Goal: Information Seeking & Learning: Learn about a topic

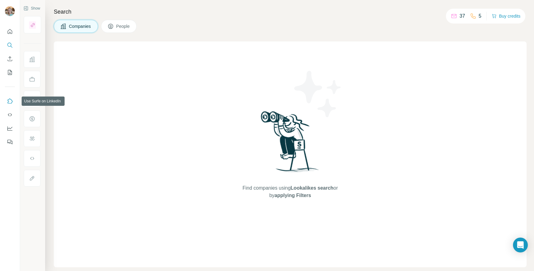
click at [9, 99] on icon "Use Surfe on LinkedIn" at bounding box center [10, 100] width 5 height 5
click at [10, 73] on icon "My lists" at bounding box center [10, 72] width 6 height 6
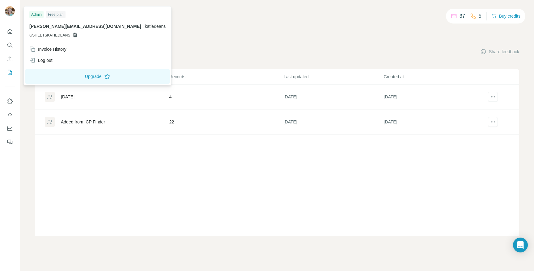
click at [15, 14] on div at bounding box center [11, 12] width 18 height 20
click at [6, 11] on img at bounding box center [10, 11] width 10 height 10
drag, startPoint x: 29, startPoint y: 26, endPoint x: 82, endPoint y: 27, distance: 53.4
click at [82, 27] on div "Admin Free plan katiedeans@hotmail.com . katiedeans GSHEETSKATIEDEANS" at bounding box center [97, 26] width 145 height 36
click at [82, 27] on p "katiedeans@hotmail.com . katiedeans" at bounding box center [97, 26] width 136 height 6
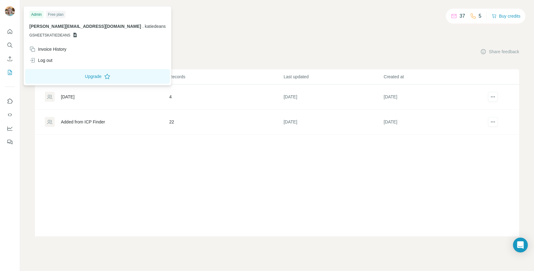
click at [14, 19] on div at bounding box center [11, 12] width 18 height 20
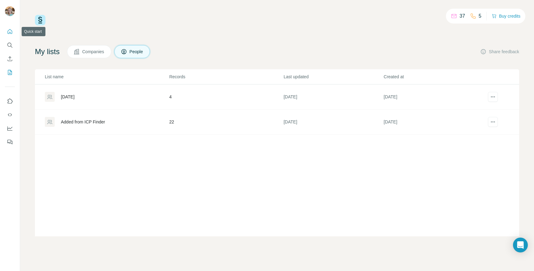
click at [10, 30] on icon "Quick start" at bounding box center [10, 31] width 6 height 6
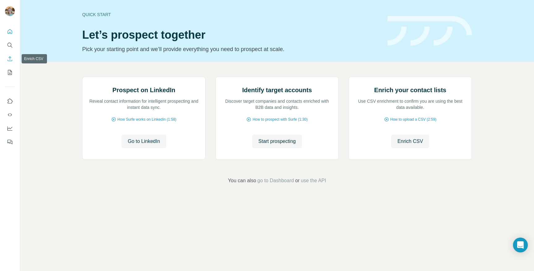
click at [10, 60] on icon "Enrich CSV" at bounding box center [10, 59] width 6 height 6
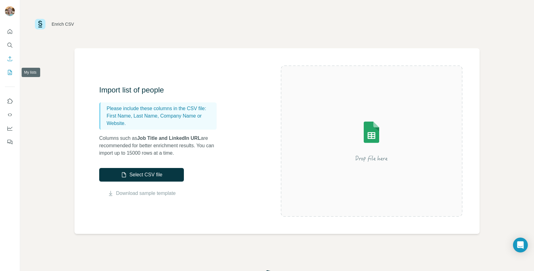
click at [9, 74] on icon "My lists" at bounding box center [10, 72] width 6 height 6
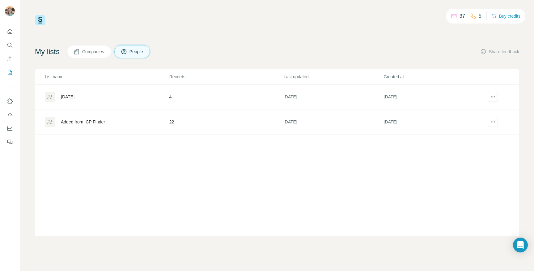
click at [9, 43] on icon "Search" at bounding box center [9, 45] width 4 height 4
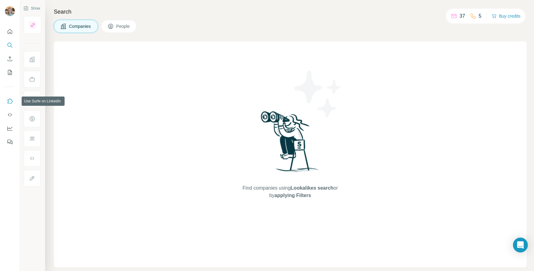
click at [9, 101] on icon "Use Surfe on LinkedIn" at bounding box center [10, 101] width 6 height 6
click at [8, 44] on icon "Search" at bounding box center [10, 45] width 6 height 6
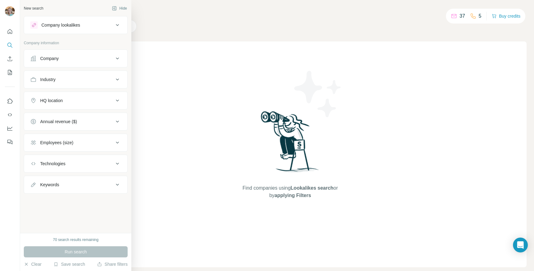
click at [34, 23] on icon at bounding box center [33, 25] width 5 height 5
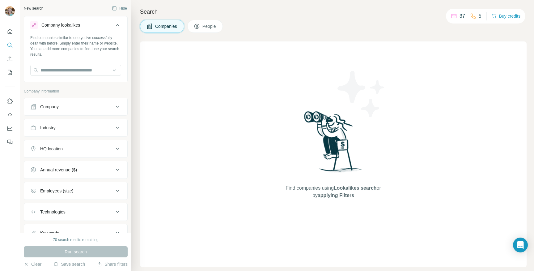
click at [57, 63] on div "Find companies similar to one you've successfully dealt with before. Simply ent…" at bounding box center [75, 58] width 103 height 46
click at [57, 65] on input "text" at bounding box center [75, 70] width 91 height 11
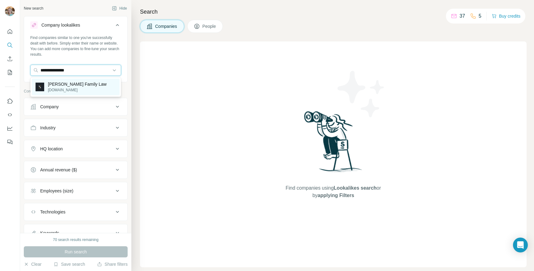
type input "**********"
click at [72, 89] on p "stowefamilylaw.co.uk" at bounding box center [77, 90] width 59 height 6
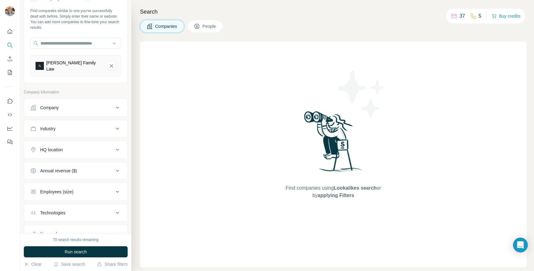
scroll to position [50, 0]
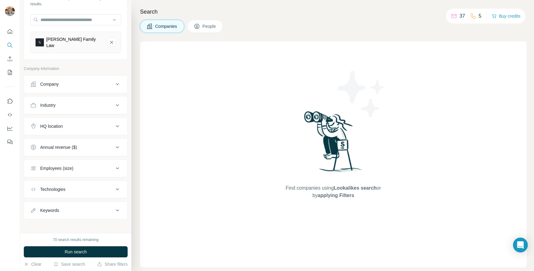
click at [54, 126] on button "HQ location" at bounding box center [75, 126] width 103 height 15
click at [52, 143] on input "text" at bounding box center [75, 141] width 91 height 11
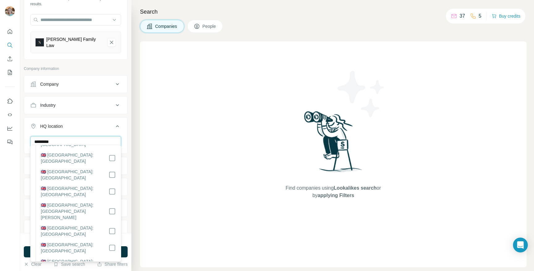
scroll to position [230, 0]
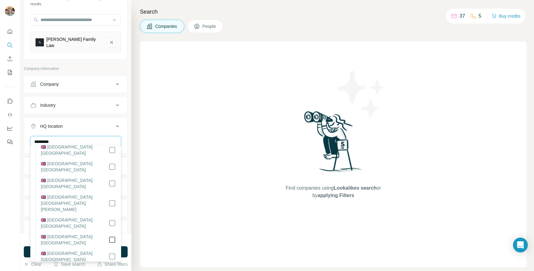
type input "*********"
click at [116, 122] on icon at bounding box center [117, 125] width 7 height 7
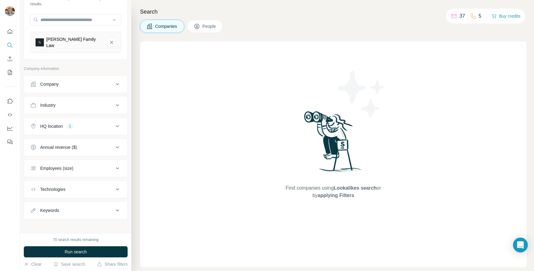
click at [73, 165] on div "Employees (size)" at bounding box center [56, 168] width 33 height 6
click at [71, 165] on div "Employees (size)" at bounding box center [56, 168] width 33 height 6
click at [111, 42] on icon "Stowe Family Law-remove-button" at bounding box center [112, 42] width 6 height 6
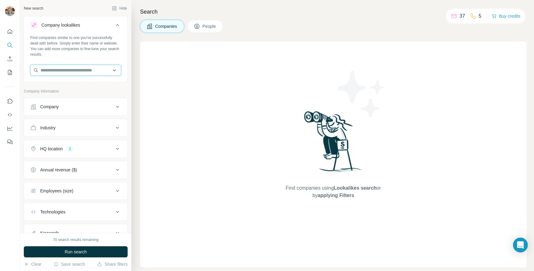
click at [60, 73] on input "text" at bounding box center [75, 70] width 91 height 11
click at [120, 25] on icon at bounding box center [117, 24] width 7 height 7
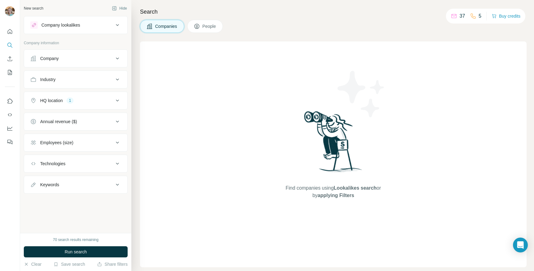
click at [47, 52] on button "Company" at bounding box center [75, 58] width 103 height 15
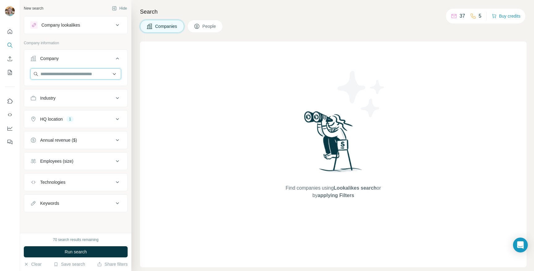
click at [52, 69] on input "text" at bounding box center [75, 73] width 91 height 11
type input "********"
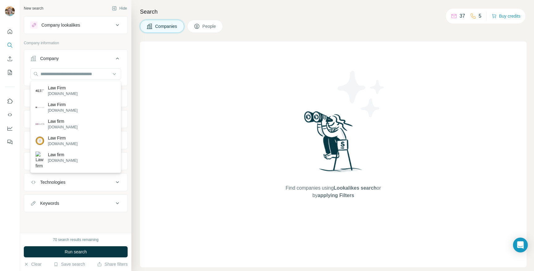
click at [203, 34] on div "Search Companies People Find companies using Lookalikes search or by applying F…" at bounding box center [332, 135] width 402 height 271
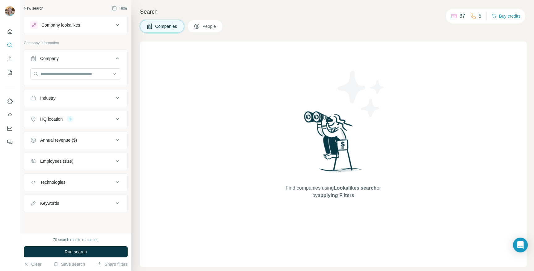
click at [200, 28] on icon at bounding box center [197, 26] width 6 height 6
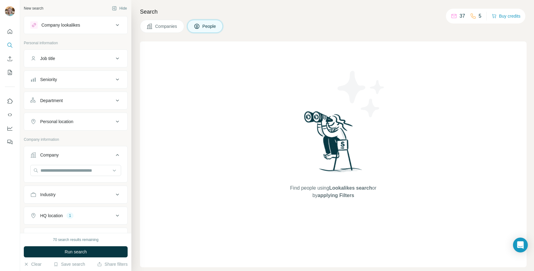
click at [157, 26] on span "Companies" at bounding box center [166, 26] width 23 height 6
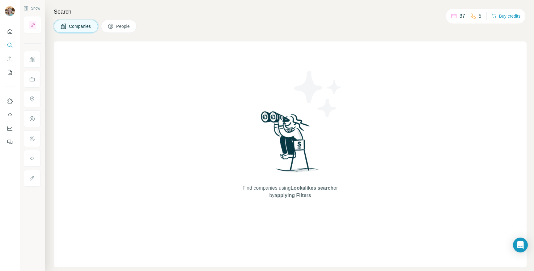
click at [121, 21] on button "People" at bounding box center [119, 26] width 36 height 13
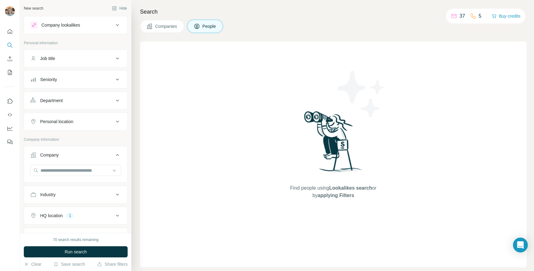
click at [59, 59] on div "Job title" at bounding box center [71, 58] width 83 height 6
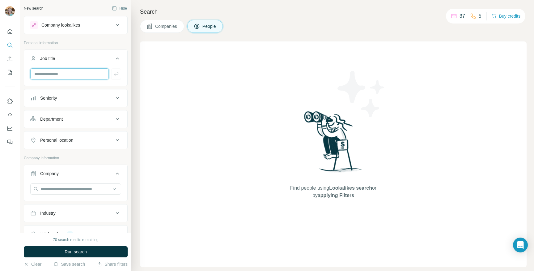
click at [55, 75] on input "text" at bounding box center [69, 73] width 78 height 11
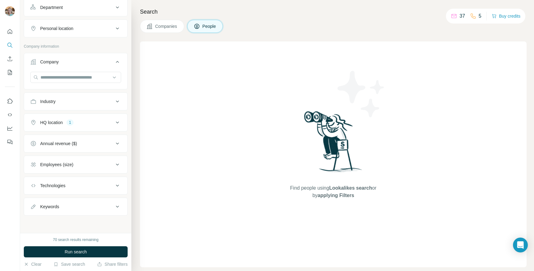
type input "*********"
click at [51, 205] on div "Keywords" at bounding box center [49, 206] width 19 height 6
click at [45, 221] on input "text" at bounding box center [69, 221] width 78 height 11
type input "**********"
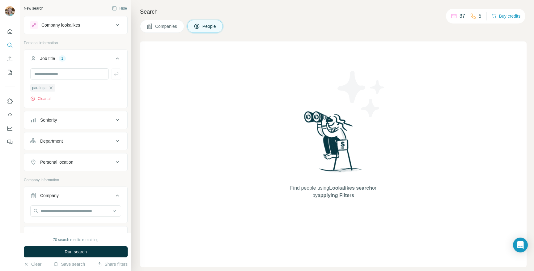
scroll to position [5, 0]
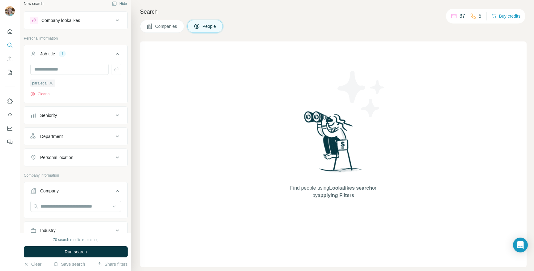
click at [54, 136] on div "Department" at bounding box center [51, 136] width 23 height 6
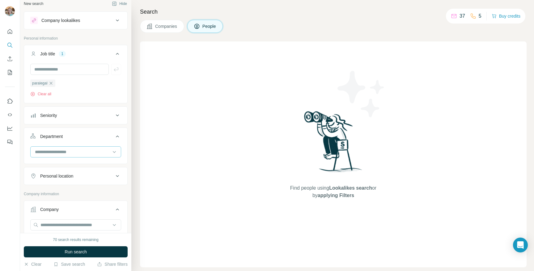
click at [62, 151] on input at bounding box center [72, 151] width 76 height 7
type input "***"
click at [61, 163] on div "Legal" at bounding box center [76, 166] width 80 height 6
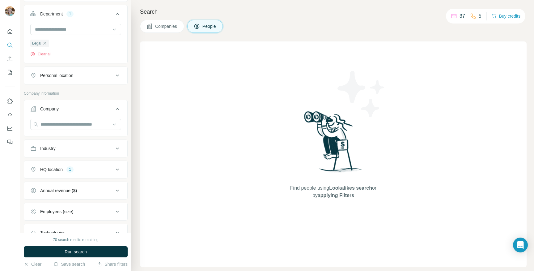
scroll to position [147, 0]
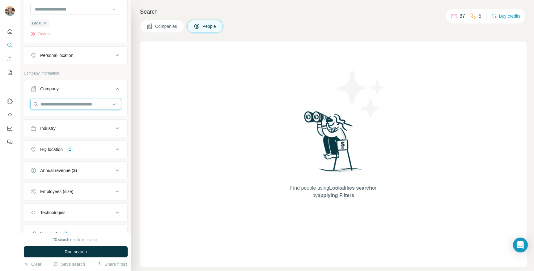
click at [56, 106] on input "text" at bounding box center [75, 104] width 91 height 11
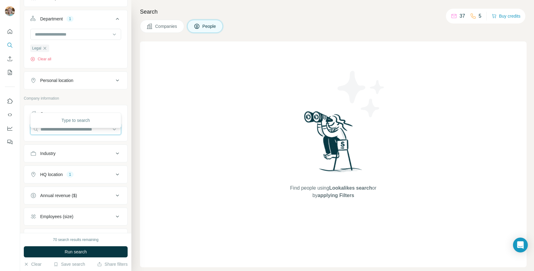
scroll to position [116, 0]
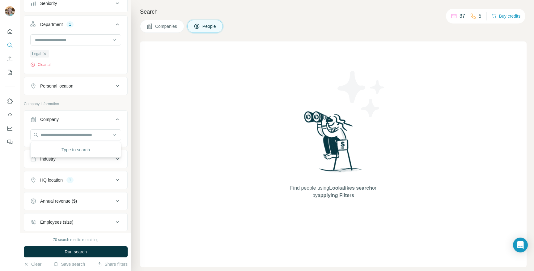
click at [87, 90] on button "Personal location" at bounding box center [75, 85] width 103 height 15
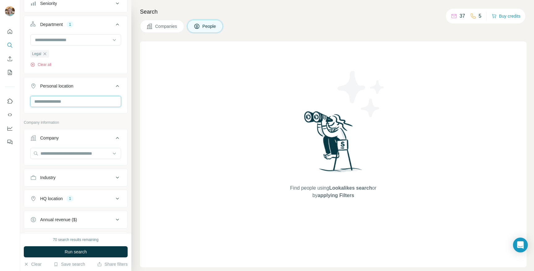
click at [57, 107] on input "text" at bounding box center [75, 101] width 91 height 11
type input "**********"
drag, startPoint x: 62, startPoint y: 103, endPoint x: 6, endPoint y: 91, distance: 57.2
click at [6, 91] on div "**********" at bounding box center [267, 135] width 534 height 271
type input "******"
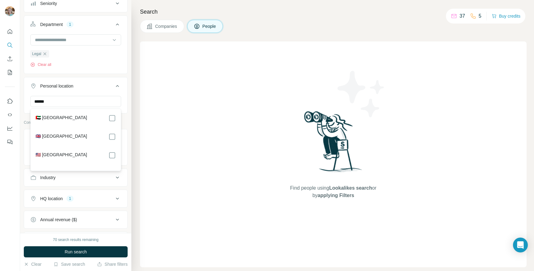
click at [70, 133] on label "🇬🇧 [GEOGRAPHIC_DATA]" at bounding box center [62, 136] width 52 height 7
click at [89, 211] on ul "Company Industry HQ location 1 Annual revenue ($) Employees (size) Technologies…" at bounding box center [76, 252] width 104 height 203
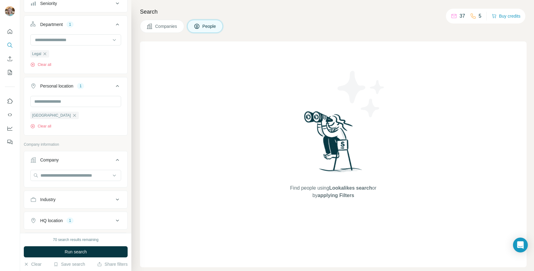
click at [86, 224] on button "HQ location 1" at bounding box center [75, 220] width 103 height 15
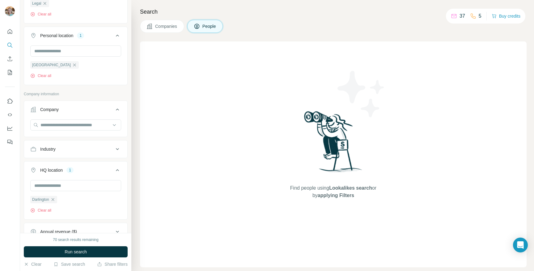
scroll to position [170, 0]
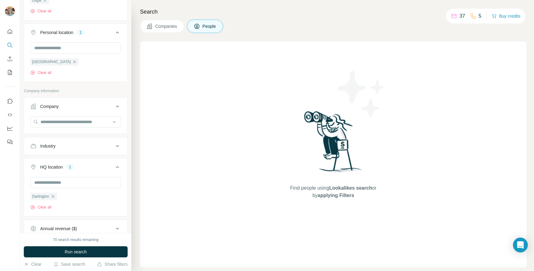
click at [39, 165] on div "HQ location 1" at bounding box center [71, 167] width 83 height 6
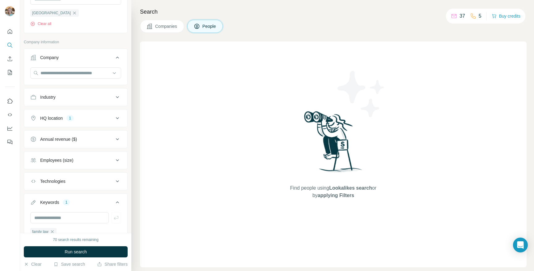
scroll to position [220, 0]
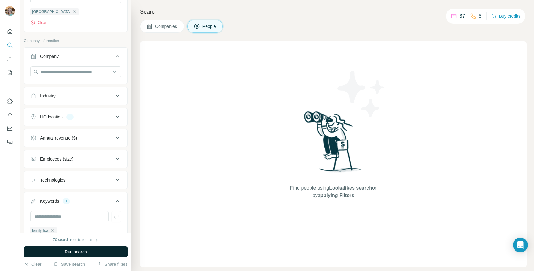
click at [72, 250] on span "Run search" at bounding box center [76, 251] width 22 height 6
click at [166, 27] on span "Companies" at bounding box center [166, 26] width 23 height 6
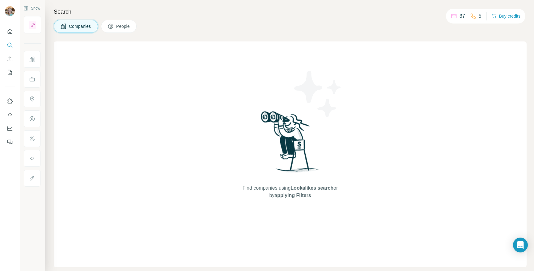
click at [121, 24] on span "People" at bounding box center [123, 26] width 14 height 6
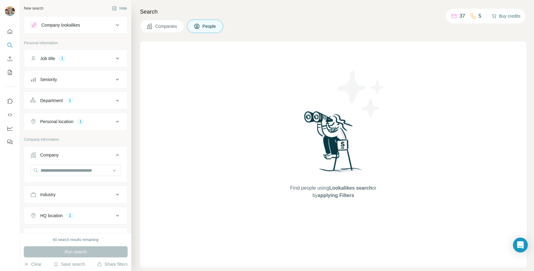
click at [506, 14] on button "Buy credits" at bounding box center [505, 16] width 29 height 9
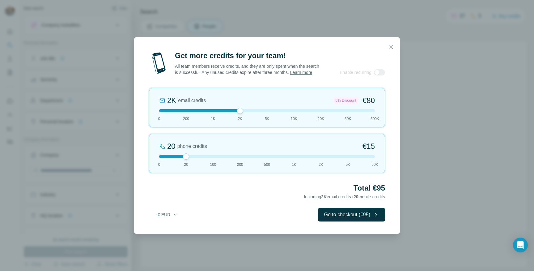
drag, startPoint x: 186, startPoint y: 111, endPoint x: 257, endPoint y: 111, distance: 71.0
click at [257, 111] on div "2K email credits 5% Discount €80 0 200 1K 2K 5K 10K 20K 50K 500K" at bounding box center [267, 108] width 236 height 40
drag, startPoint x: 257, startPoint y: 111, endPoint x: 176, endPoint y: 110, distance: 80.6
click at [176, 110] on div "5K email credits 8% Discount €194 0 200 1K 2K 5K 10K 20K 50K 500K" at bounding box center [267, 108] width 236 height 40
click at [395, 44] on button "button" at bounding box center [391, 47] width 12 height 12
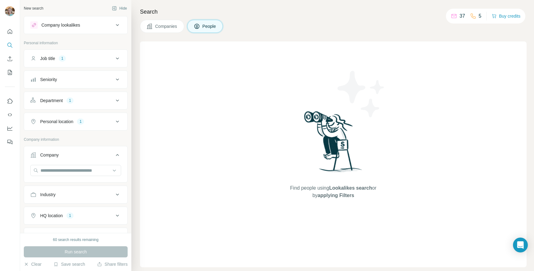
click at [166, 18] on div "Search Companies People Find people using Lookalikes search or by applying Filt…" at bounding box center [332, 135] width 402 height 271
click at [166, 28] on span "Companies" at bounding box center [166, 26] width 23 height 6
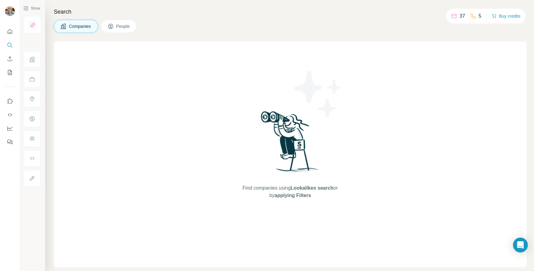
click at [124, 26] on span "People" at bounding box center [123, 26] width 14 height 6
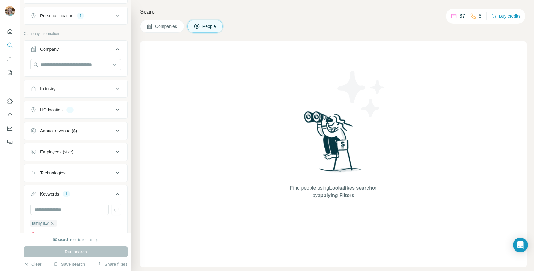
scroll to position [133, 0]
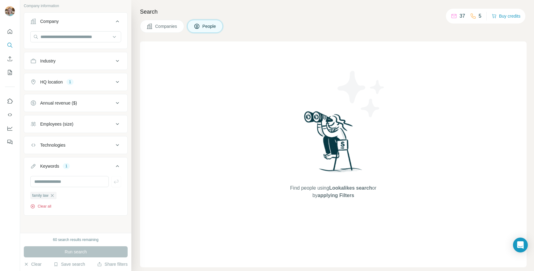
click at [35, 205] on icon "button" at bounding box center [32, 205] width 5 height 5
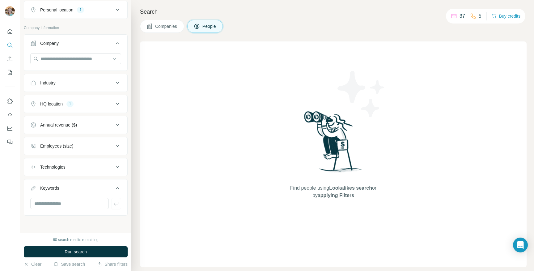
scroll to position [111, 0]
click at [156, 29] on span "Companies" at bounding box center [166, 26] width 23 height 6
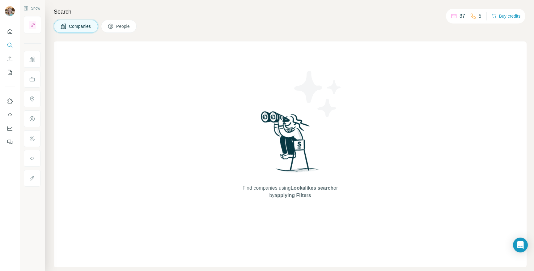
click at [130, 29] on span "People" at bounding box center [123, 26] width 14 height 6
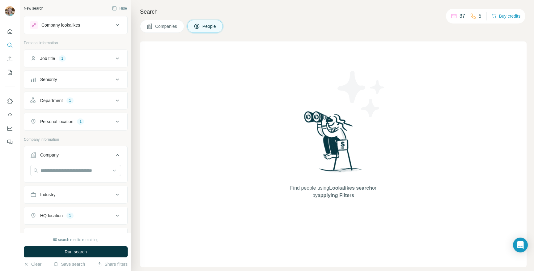
click at [58, 55] on button "Job title 1" at bounding box center [75, 58] width 103 height 15
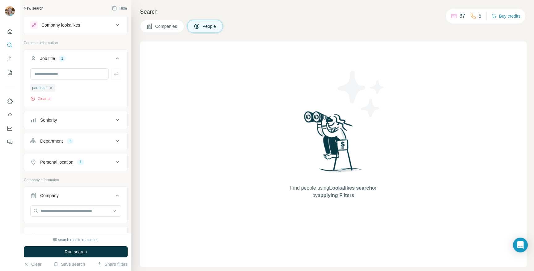
click at [86, 170] on div "Personal location 1" at bounding box center [76, 162] width 104 height 18
click at [83, 161] on div "1" at bounding box center [80, 162] width 7 height 6
click at [72, 191] on icon "button" at bounding box center [74, 191] width 5 height 5
click at [62, 152] on ul "Job title 1 paralegal Clear all Seniority Department 1 Personal location" at bounding box center [76, 119] width 104 height 140
click at [59, 143] on div "Department" at bounding box center [51, 141] width 23 height 6
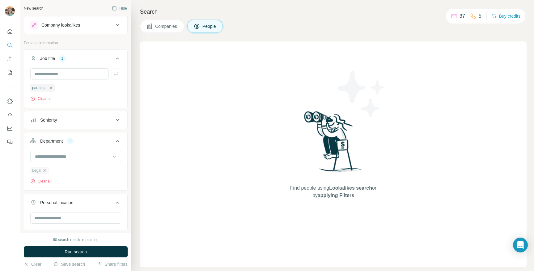
click at [46, 170] on icon "button" at bounding box center [45, 170] width 3 height 3
click at [154, 25] on button "Companies" at bounding box center [162, 26] width 44 height 13
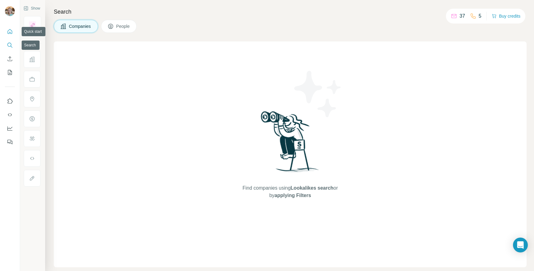
click at [10, 32] on icon "Quick start" at bounding box center [10, 31] width 5 height 5
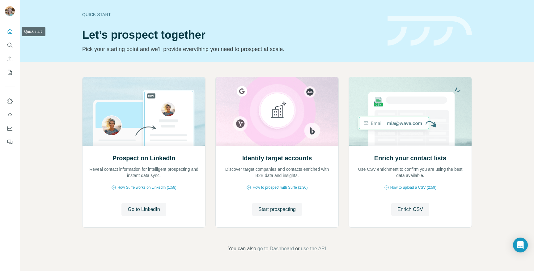
click at [13, 33] on button "Quick start" at bounding box center [10, 31] width 10 height 11
click at [9, 44] on icon "Search" at bounding box center [10, 45] width 6 height 6
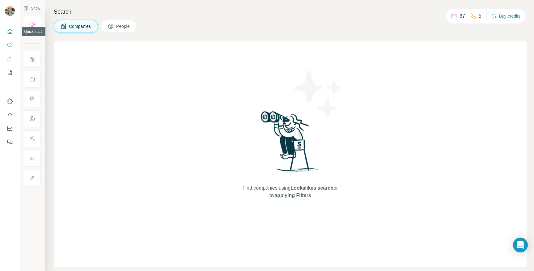
click at [10, 33] on icon "Quick start" at bounding box center [10, 31] width 5 height 5
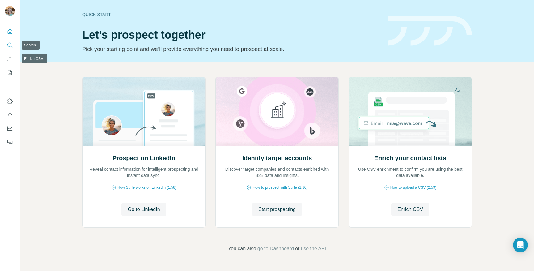
click at [7, 41] on button "Search" at bounding box center [10, 45] width 10 height 11
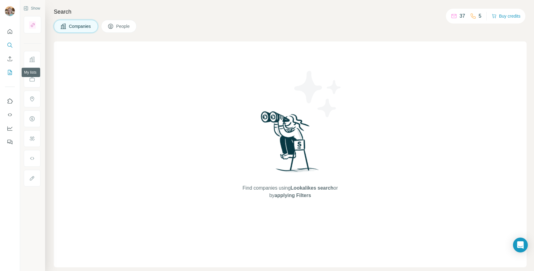
click at [7, 73] on icon "My lists" at bounding box center [10, 72] width 6 height 6
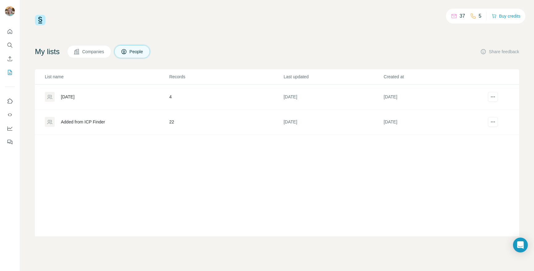
click at [74, 120] on div "Added from ICP Finder" at bounding box center [83, 122] width 44 height 6
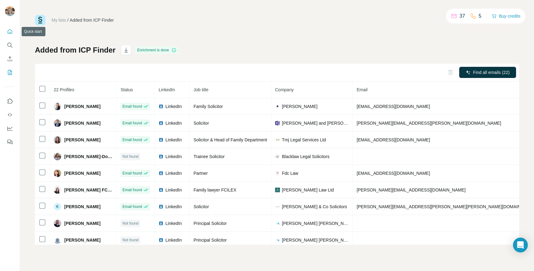
click at [11, 27] on button "Quick start" at bounding box center [10, 31] width 10 height 11
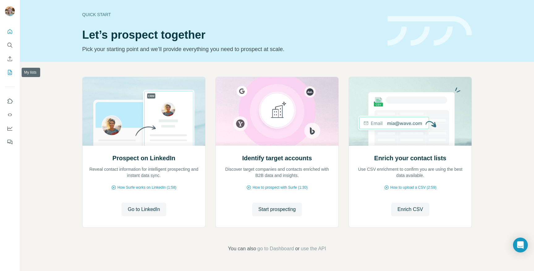
click at [10, 74] on icon "My lists" at bounding box center [10, 72] width 6 height 6
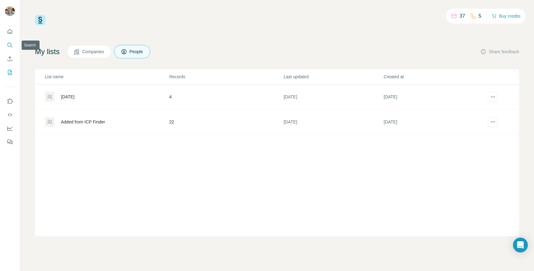
click at [9, 43] on icon "Search" at bounding box center [10, 45] width 6 height 6
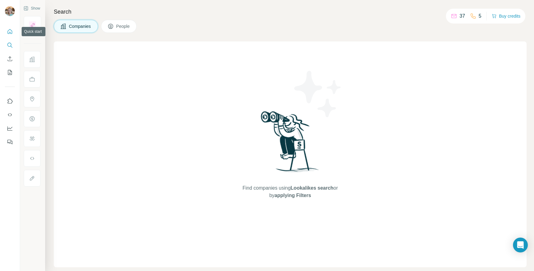
click at [9, 33] on icon "Quick start" at bounding box center [10, 31] width 6 height 6
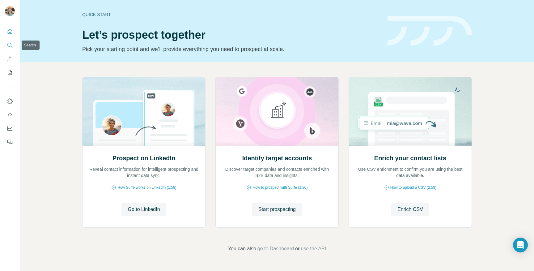
click at [12, 40] on button "Search" at bounding box center [10, 45] width 10 height 11
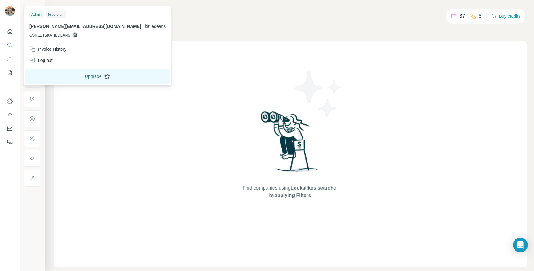
click at [67, 77] on button "Upgrade" at bounding box center [97, 76] width 145 height 15
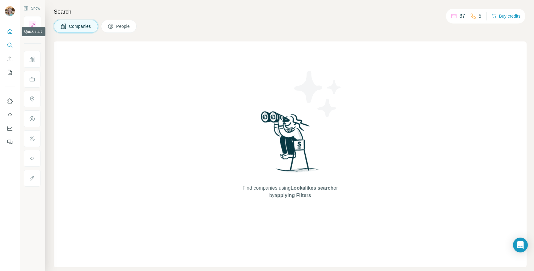
click at [10, 30] on icon "Quick start" at bounding box center [10, 31] width 6 height 6
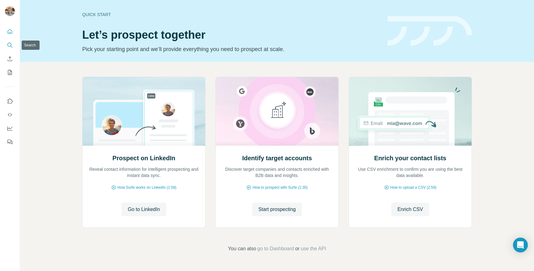
click at [10, 46] on icon "Search" at bounding box center [9, 45] width 4 height 4
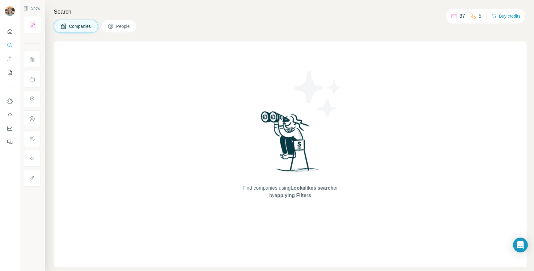
click at [126, 26] on span "People" at bounding box center [123, 26] width 14 height 6
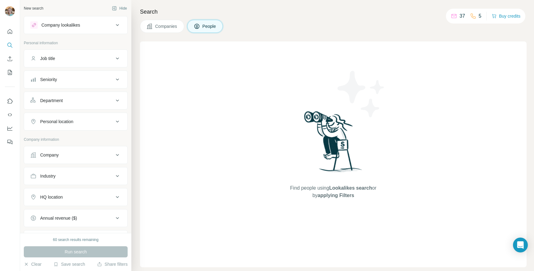
scroll to position [74, 0]
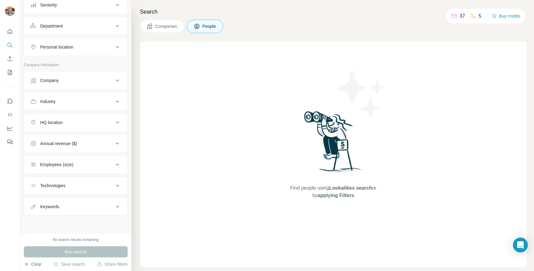
click at [30, 265] on button "Clear" at bounding box center [33, 264] width 18 height 6
click at [162, 25] on span "Companies" at bounding box center [166, 26] width 23 height 6
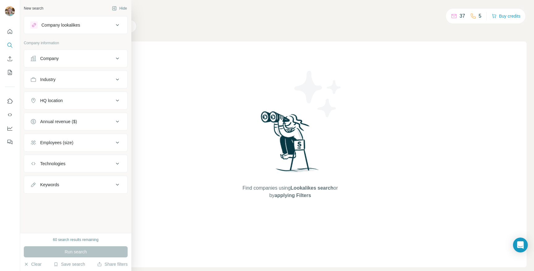
click at [63, 29] on button "Company lookalikes" at bounding box center [75, 25] width 103 height 15
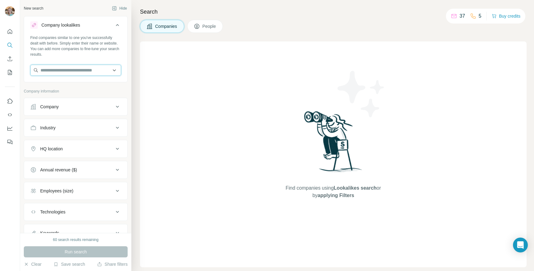
click at [62, 70] on input "text" at bounding box center [75, 70] width 91 height 11
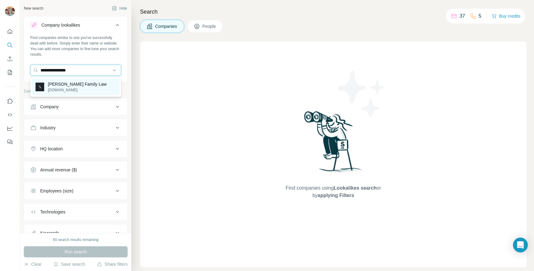
type input "**********"
click at [57, 82] on p "Stowe Family Law" at bounding box center [77, 84] width 59 height 6
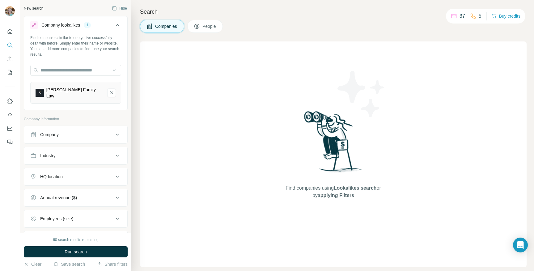
drag, startPoint x: 41, startPoint y: 34, endPoint x: 37, endPoint y: 47, distance: 14.4
click at [37, 48] on div "Company lookalikes 1 Find companies similar to one you've successfully dealt wi…" at bounding box center [76, 63] width 104 height 94
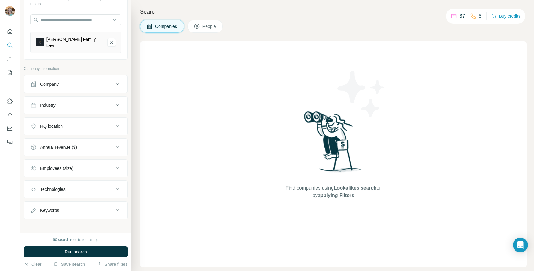
click at [53, 187] on div "Technologies" at bounding box center [52, 189] width 25 height 6
click at [52, 207] on div "Keywords" at bounding box center [49, 210] width 19 height 6
click at [52, 224] on input "text" at bounding box center [69, 225] width 78 height 11
type input "******"
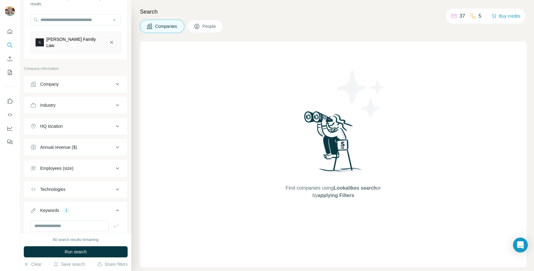
click at [57, 77] on button "Company" at bounding box center [75, 84] width 103 height 15
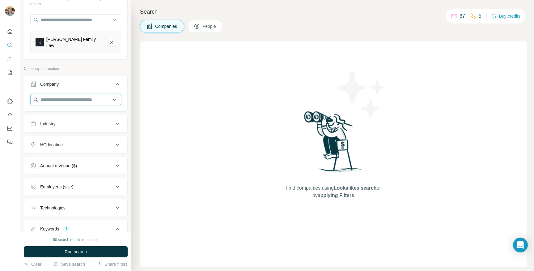
click at [61, 95] on input "text" at bounding box center [75, 99] width 91 height 11
click at [48, 125] on button "Industry" at bounding box center [75, 123] width 103 height 15
click at [67, 98] on input "text" at bounding box center [75, 99] width 91 height 11
click at [72, 136] on input at bounding box center [72, 139] width 76 height 7
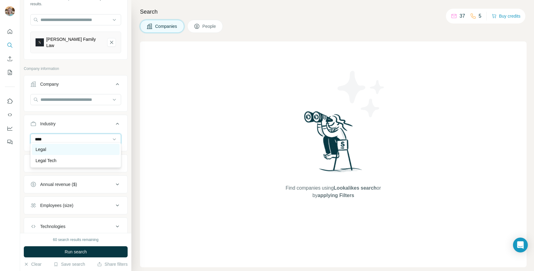
type input "****"
click at [43, 147] on p "Legal" at bounding box center [41, 149] width 10 height 6
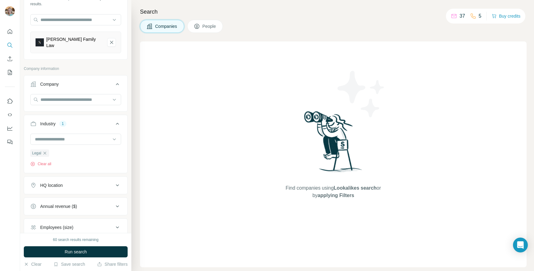
click at [49, 185] on button "HQ location" at bounding box center [75, 185] width 103 height 15
click at [48, 136] on input at bounding box center [72, 139] width 76 height 7
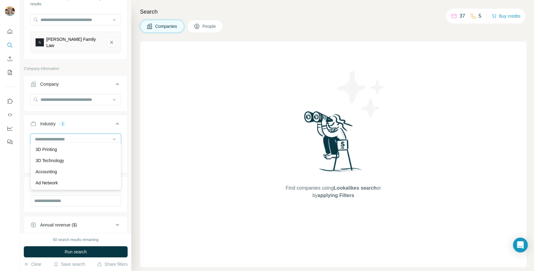
click at [48, 136] on input at bounding box center [72, 139] width 76 height 7
click at [121, 121] on button "Industry 1" at bounding box center [75, 124] width 103 height 17
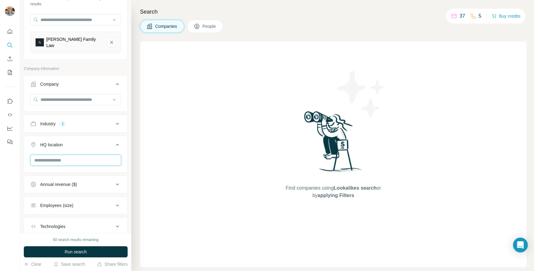
click at [46, 154] on input "text" at bounding box center [75, 159] width 91 height 11
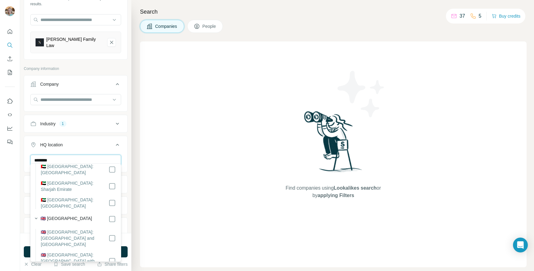
scroll to position [0, 0]
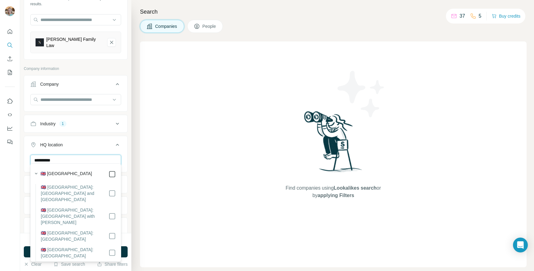
type input "**********"
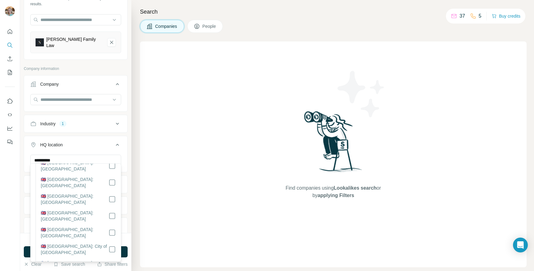
scroll to position [586, 0]
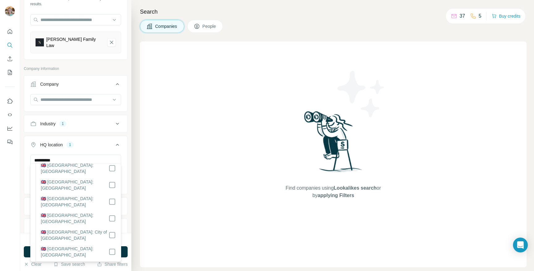
click at [117, 141] on icon at bounding box center [117, 144] width 7 height 7
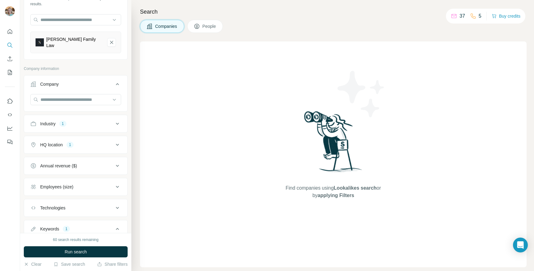
scroll to position [109, 0]
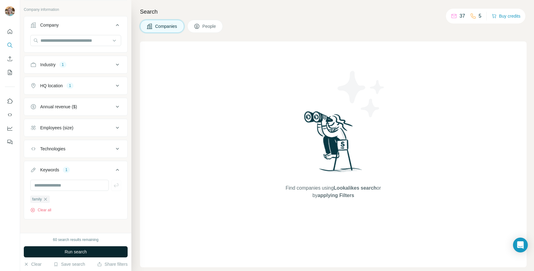
click at [68, 254] on span "Run search" at bounding box center [76, 251] width 22 height 6
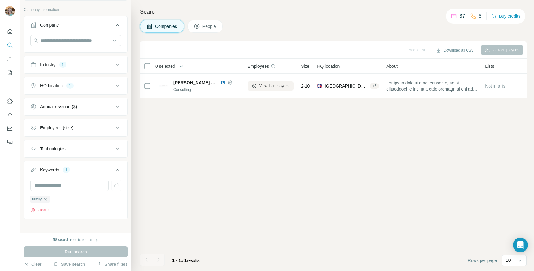
click at [64, 85] on button "HQ location 1" at bounding box center [75, 85] width 103 height 15
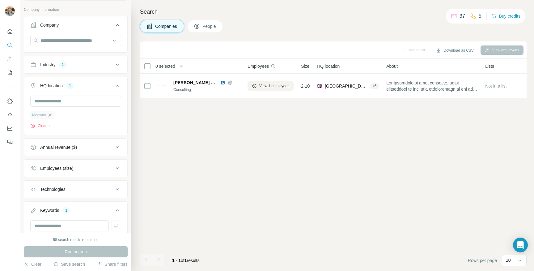
click at [51, 112] on icon "button" at bounding box center [49, 114] width 5 height 5
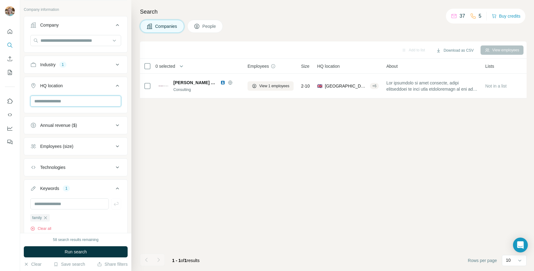
click at [48, 100] on input "text" at bounding box center [75, 100] width 91 height 11
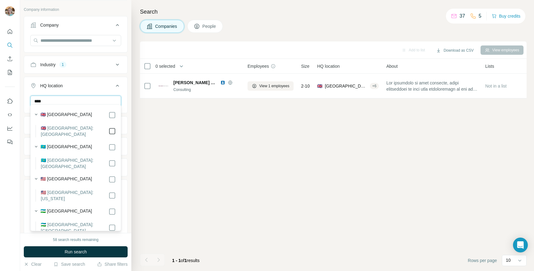
type input "****"
click at [71, 251] on span "Run search" at bounding box center [76, 251] width 22 height 6
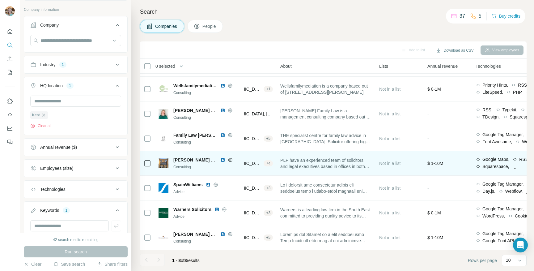
scroll to position [22, 0]
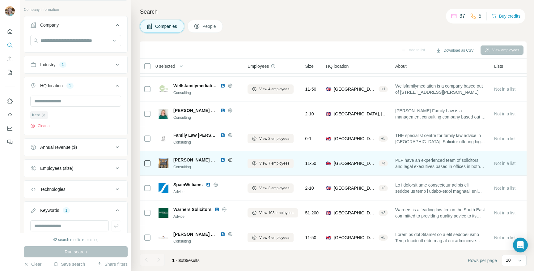
click at [230, 158] on icon at bounding box center [230, 159] width 5 height 5
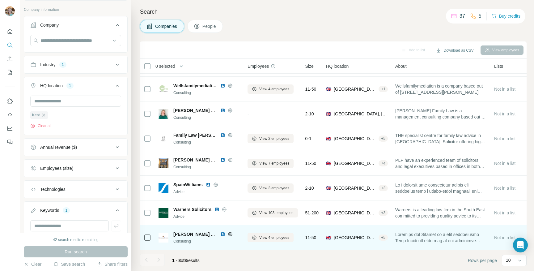
click at [230, 233] on icon at bounding box center [230, 234] width 2 height 4
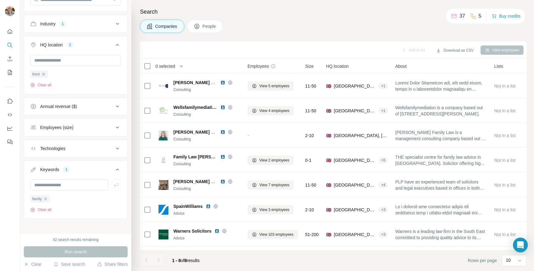
scroll to position [0, 0]
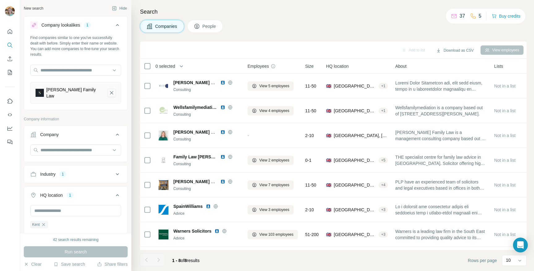
click at [109, 90] on icon "Stowe Family Law-remove-button" at bounding box center [112, 93] width 6 height 6
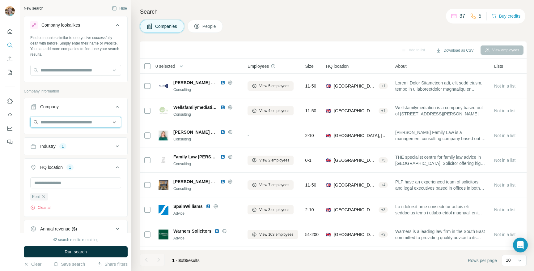
click at [55, 121] on input "text" at bounding box center [75, 121] width 91 height 11
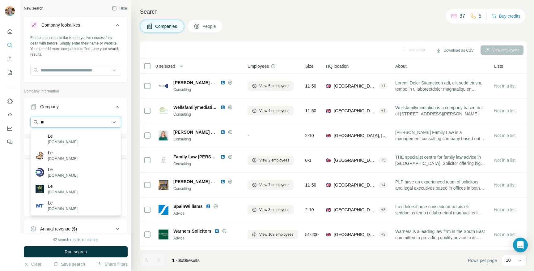
type input "*"
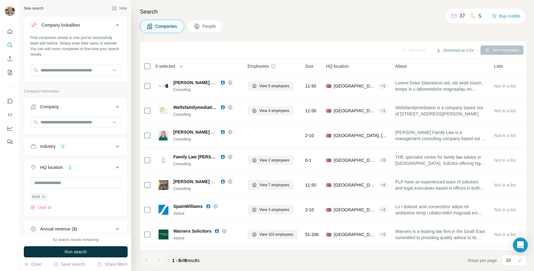
click at [91, 100] on button "Company" at bounding box center [75, 107] width 103 height 17
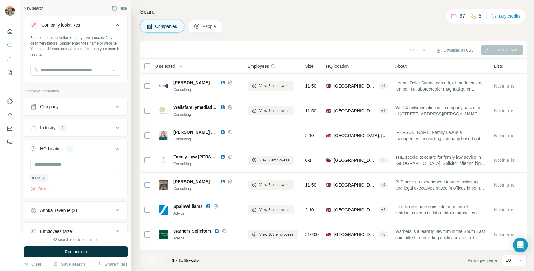
click at [61, 126] on div "1" at bounding box center [62, 128] width 7 height 6
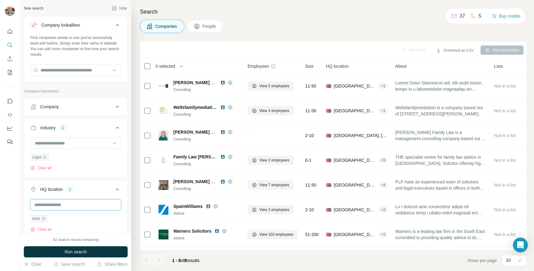
click at [42, 203] on input "text" at bounding box center [75, 204] width 91 height 11
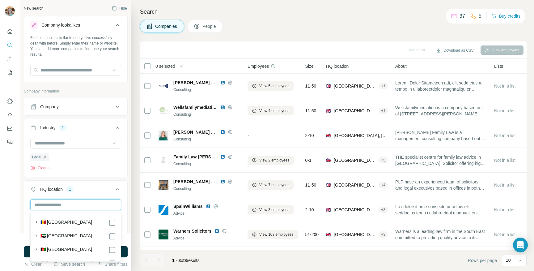
scroll to position [95, 0]
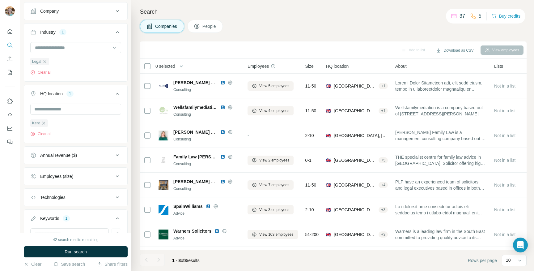
click at [25, 128] on div "Kent Clear all" at bounding box center [75, 122] width 103 height 38
click at [67, 251] on span "Run search" at bounding box center [76, 251] width 22 height 6
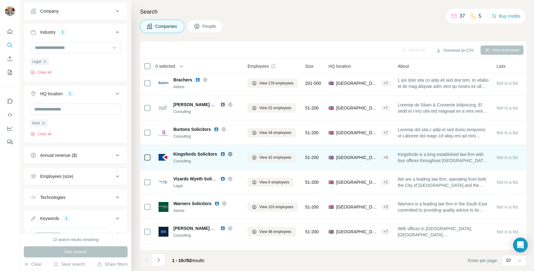
scroll to position [71, 0]
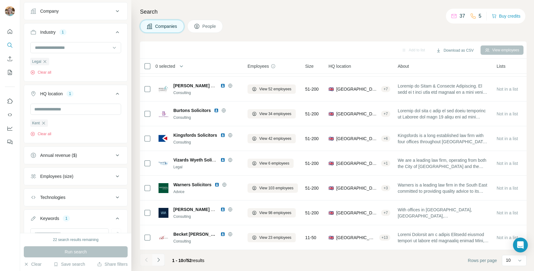
click at [161, 259] on button "Navigate to next page" at bounding box center [158, 259] width 12 height 12
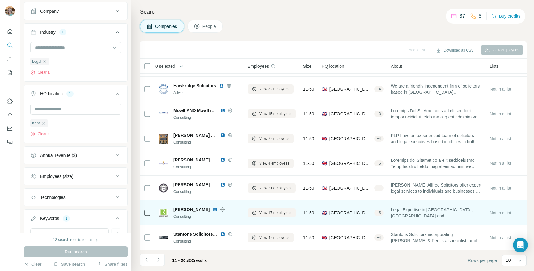
click at [220, 208] on icon at bounding box center [222, 209] width 5 height 5
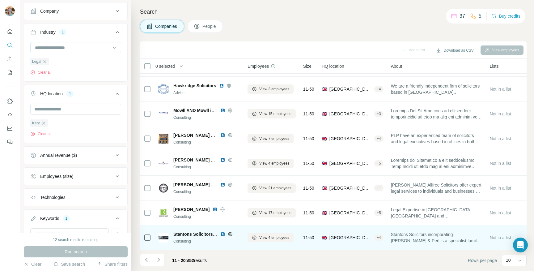
click at [230, 232] on icon at bounding box center [230, 234] width 2 height 4
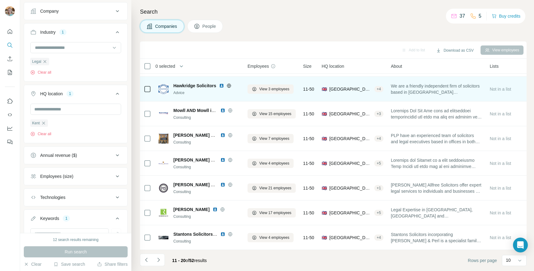
click at [230, 85] on icon at bounding box center [229, 85] width 2 height 4
click at [230, 86] on icon at bounding box center [228, 85] width 5 height 5
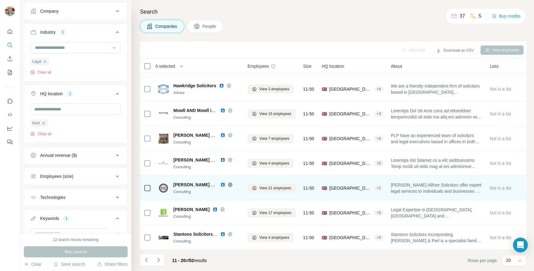
scroll to position [0, 0]
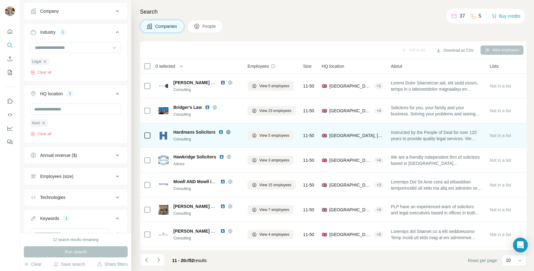
click at [229, 131] on icon at bounding box center [228, 131] width 5 height 5
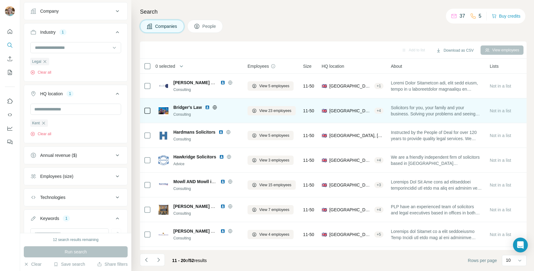
click at [215, 107] on icon at bounding box center [215, 107] width 2 height 4
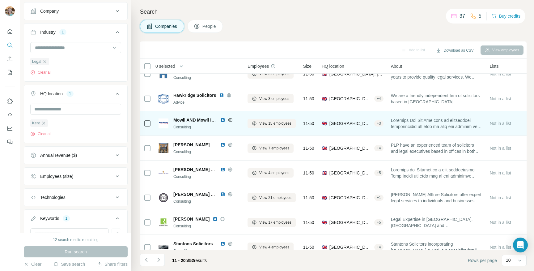
scroll to position [71, 0]
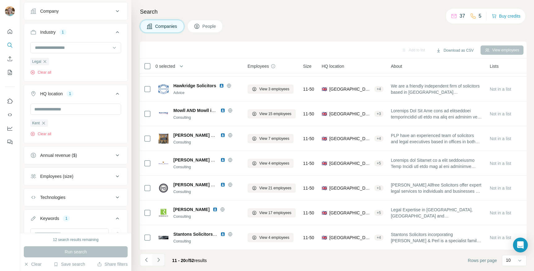
click at [157, 262] on icon "Navigate to next page" at bounding box center [158, 259] width 6 height 6
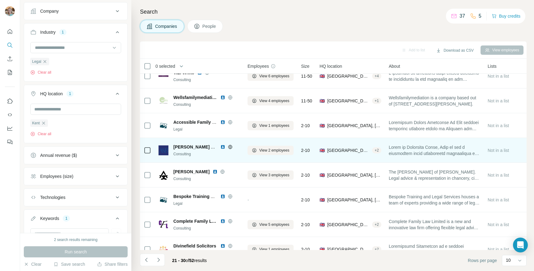
scroll to position [0, 0]
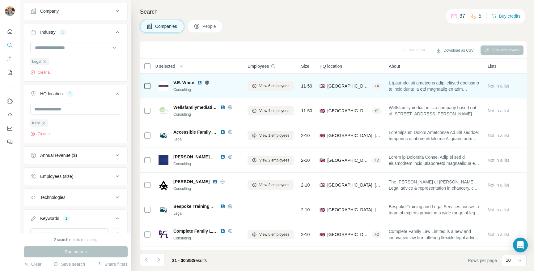
click at [208, 81] on icon at bounding box center [206, 82] width 5 height 5
click at [266, 86] on span "View 6 employees" at bounding box center [274, 86] width 30 height 6
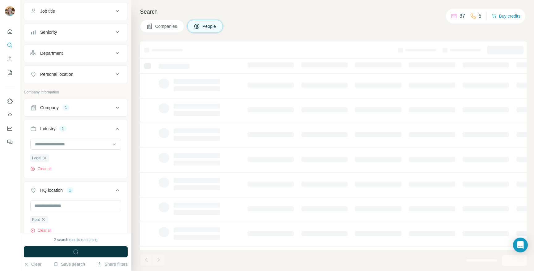
scroll to position [192, 0]
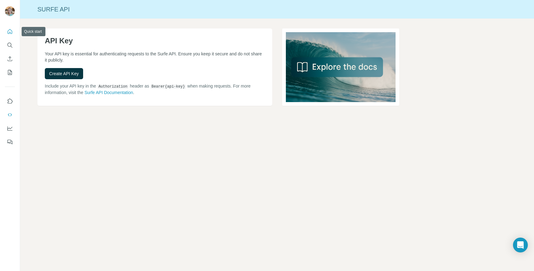
click at [4, 33] on div at bounding box center [10, 84] width 20 height 125
click at [10, 33] on icon "Quick start" at bounding box center [10, 31] width 5 height 5
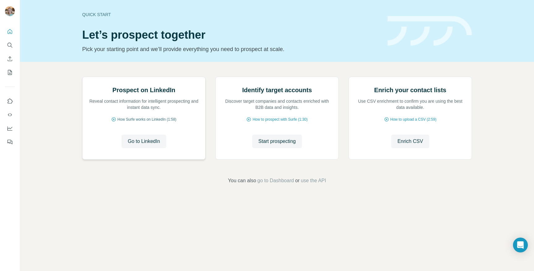
click at [135, 122] on span "How Surfe works on LinkedIn (1:58)" at bounding box center [146, 119] width 59 height 6
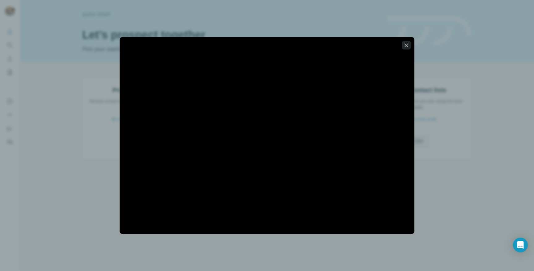
click at [406, 45] on icon "button" at bounding box center [406, 45] width 6 height 6
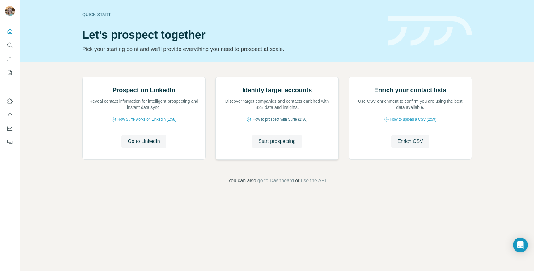
click at [252, 122] on span "How to prospect with Surfe (1:30)" at bounding box center [279, 119] width 55 height 6
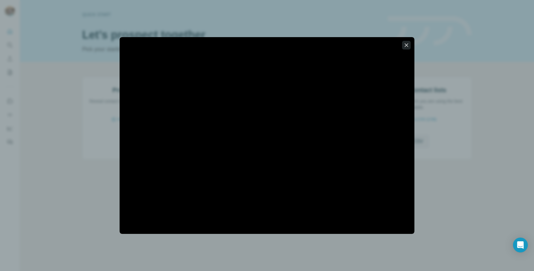
click at [406, 44] on icon "button" at bounding box center [406, 45] width 6 height 6
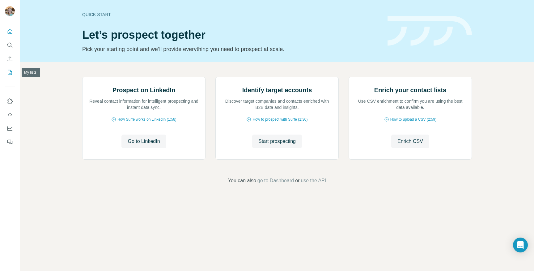
click at [9, 71] on icon "My lists" at bounding box center [10, 72] width 6 height 6
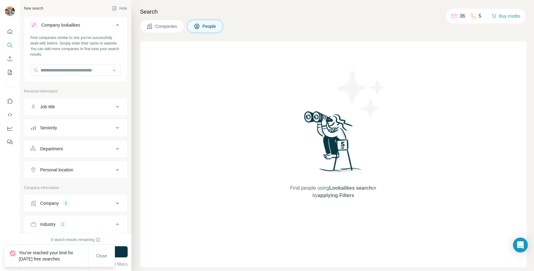
click at [55, 107] on div "Job title" at bounding box center [47, 106] width 15 height 6
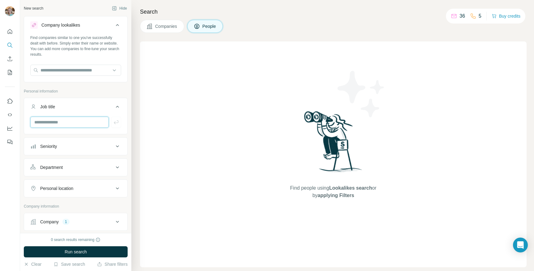
click at [61, 119] on input "text" at bounding box center [69, 121] width 78 height 11
type input "*"
type input "*********"
click at [62, 253] on button "Run search" at bounding box center [76, 251] width 104 height 11
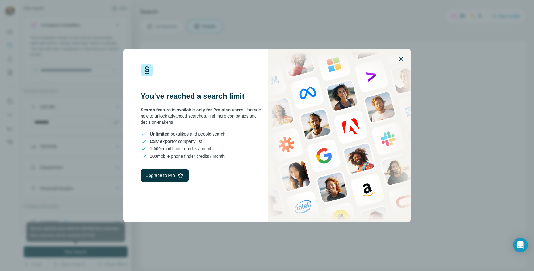
click at [403, 59] on icon "button" at bounding box center [400, 58] width 7 height 7
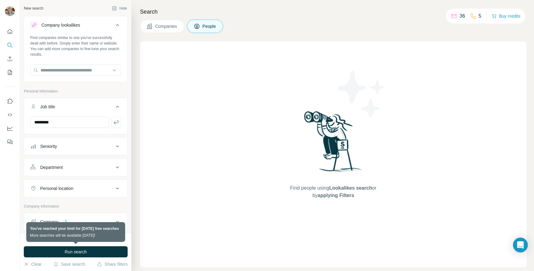
click at [161, 21] on button "Companies" at bounding box center [162, 26] width 44 height 13
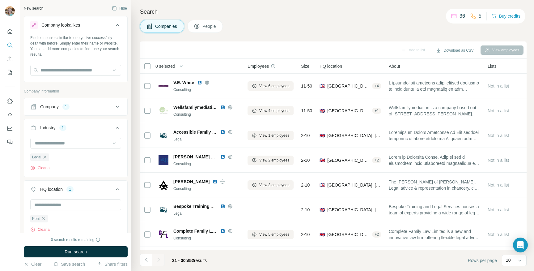
click at [71, 235] on div "0 search results remaining Run search Clear Save search Share filters" at bounding box center [75, 252] width 111 height 38
click at [99, 239] on icon at bounding box center [97, 239] width 5 height 5
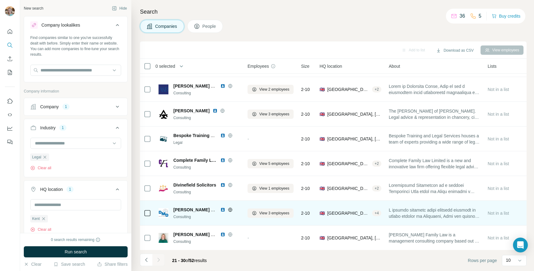
scroll to position [71, 0]
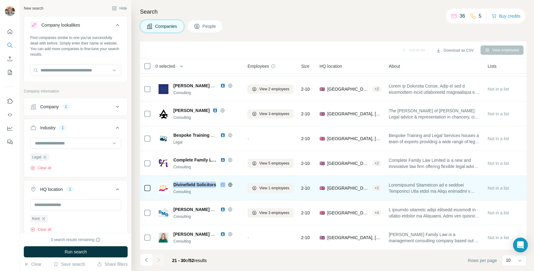
drag, startPoint x: 174, startPoint y: 184, endPoint x: 223, endPoint y: 184, distance: 49.1
click at [224, 184] on div "Divinefield Solicitors" at bounding box center [206, 184] width 67 height 6
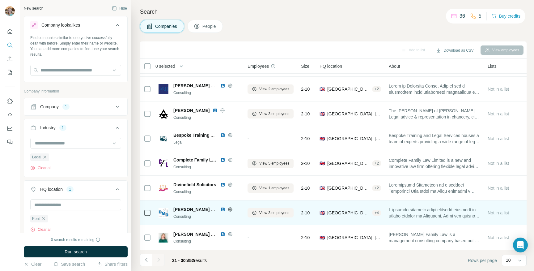
click at [228, 208] on icon at bounding box center [230, 209] width 4 height 4
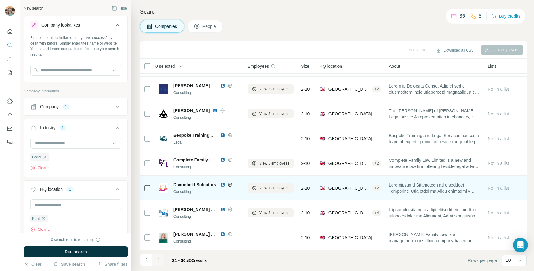
click at [228, 184] on icon at bounding box center [230, 184] width 4 height 4
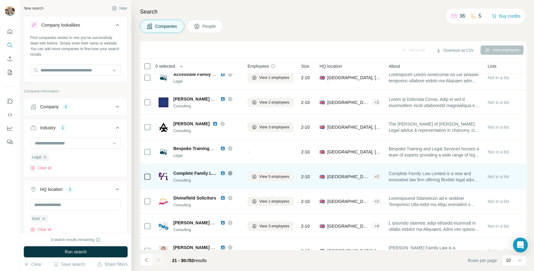
scroll to position [54, 0]
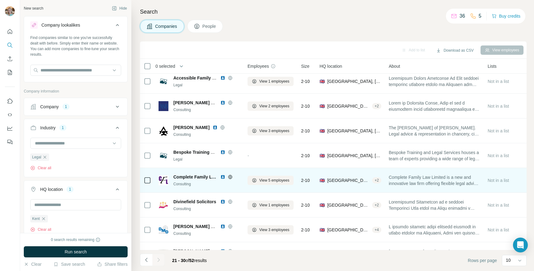
click at [229, 177] on icon at bounding box center [230, 176] width 5 height 5
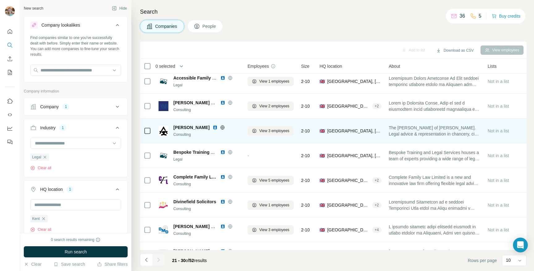
click at [222, 128] on icon at bounding box center [223, 127] width 2 height 4
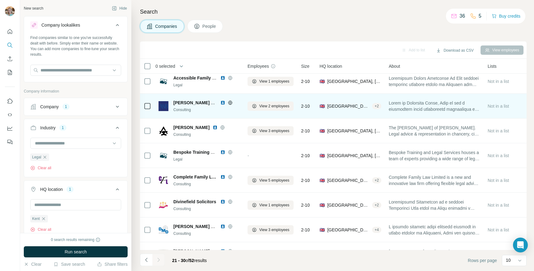
click at [229, 104] on icon at bounding box center [230, 102] width 4 height 4
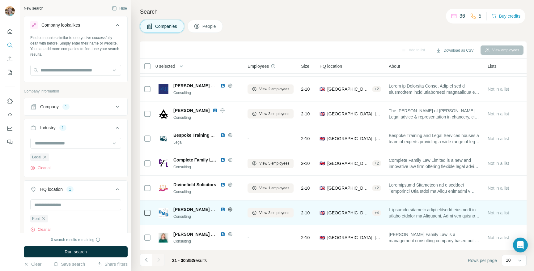
scroll to position [0, 0]
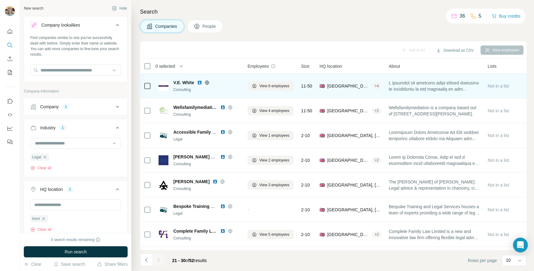
click at [207, 80] on icon at bounding box center [207, 82] width 2 height 4
